Goal: Find specific page/section: Find specific page/section

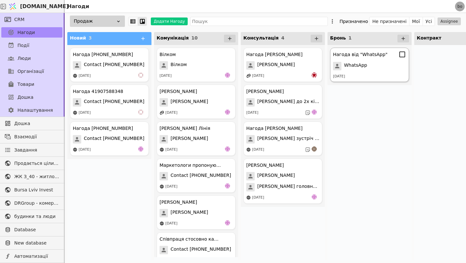
click at [363, 76] on div "[DATE]" at bounding box center [369, 77] width 73 height 6
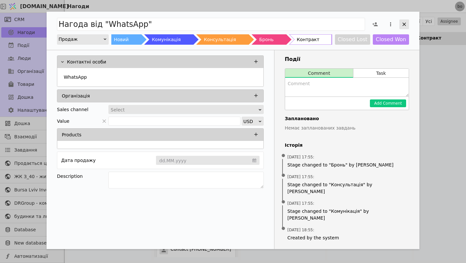
click at [406, 23] on icon "Add Opportunity" at bounding box center [404, 24] width 6 height 6
